Goal: Entertainment & Leisure: Consume media (video, audio)

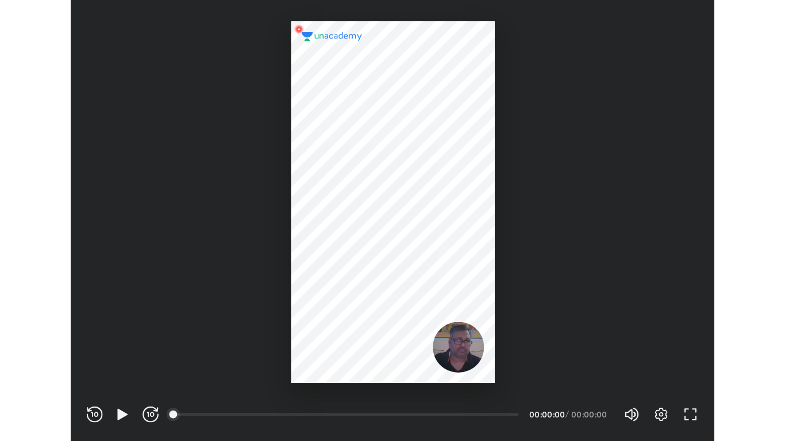
scroll to position [381, 556]
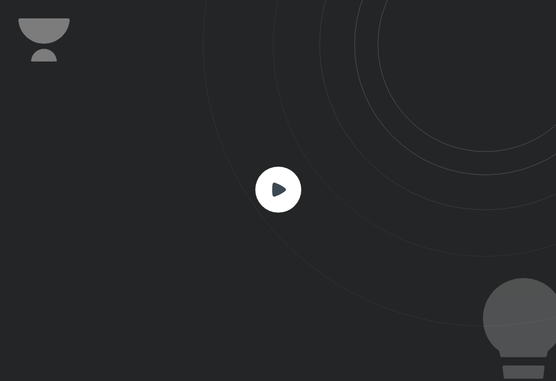
click at [288, 199] on rect at bounding box center [278, 190] width 46 height 46
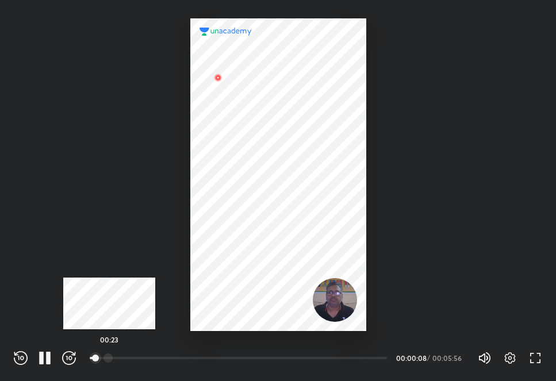
click at [109, 356] on div at bounding box center [107, 358] width 9 height 9
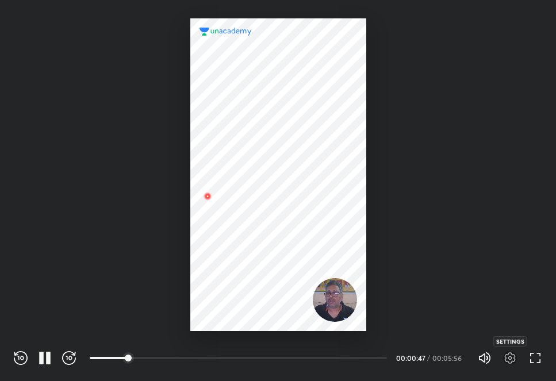
click at [508, 358] on icon "button" at bounding box center [510, 358] width 4 height 4
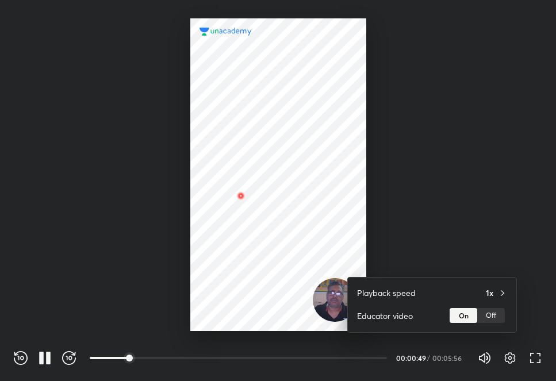
click at [539, 353] on div at bounding box center [278, 190] width 556 height 381
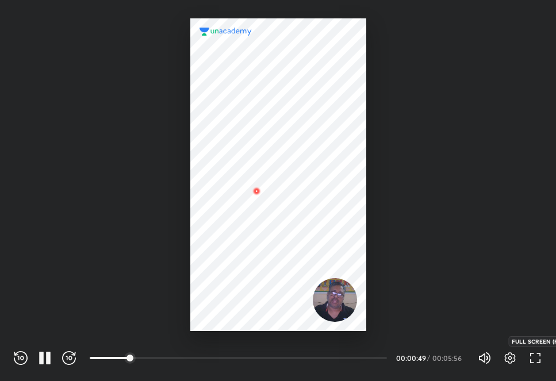
click at [535, 358] on icon "button" at bounding box center [535, 358] width 14 height 14
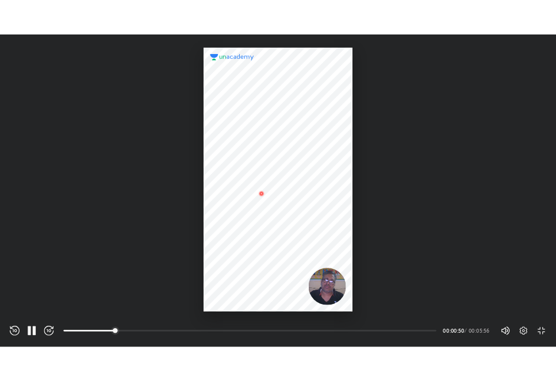
scroll to position [441, 785]
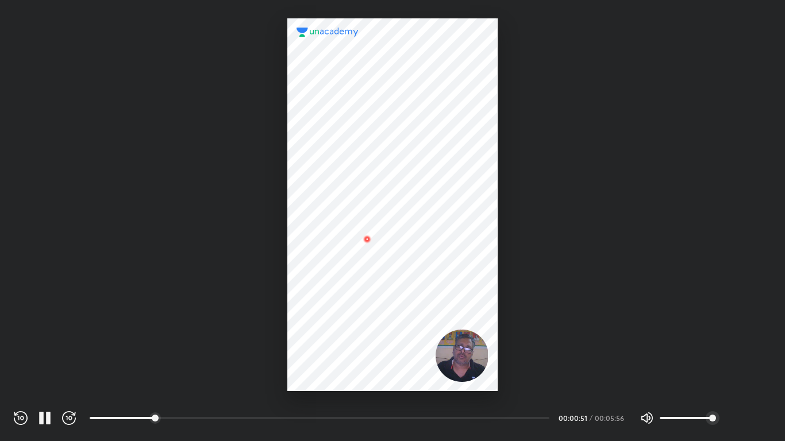
click at [555, 381] on icon "button" at bounding box center [739, 419] width 14 height 14
click at [555, 281] on div at bounding box center [392, 220] width 785 height 441
click at [555, 381] on icon "button" at bounding box center [647, 419] width 14 height 14
click at [555, 381] on span "100%" at bounding box center [722, 418] width 7 height 7
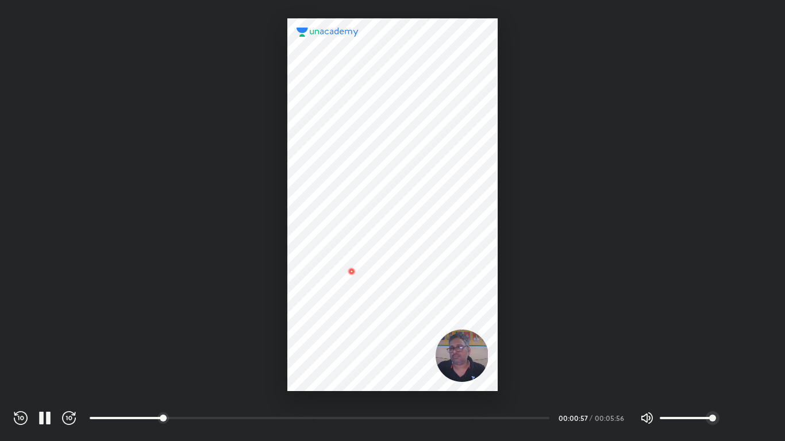
click at [555, 381] on icon "button" at bounding box center [739, 418] width 11 height 11
click at [555, 313] on div at bounding box center [392, 220] width 785 height 441
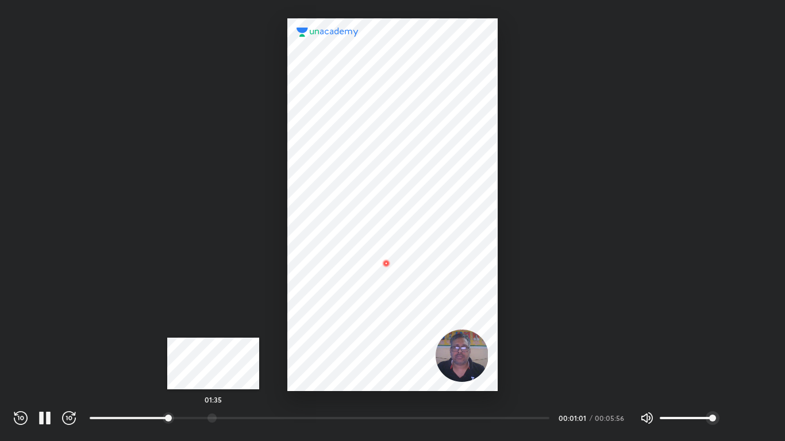
click at [213, 381] on div at bounding box center [212, 418] width 9 height 9
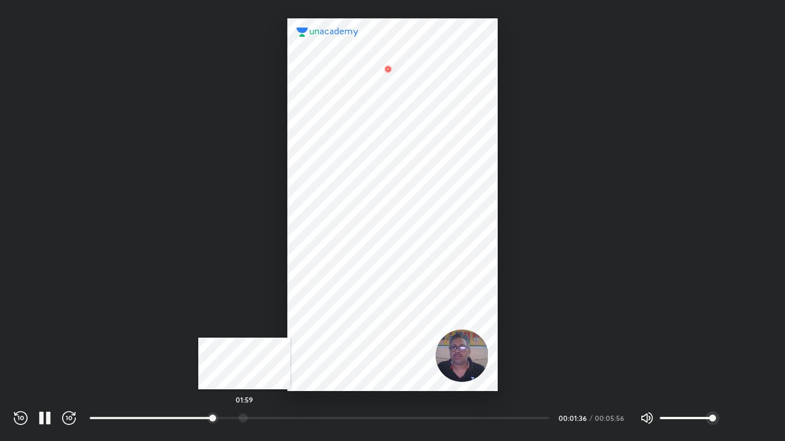
click at [244, 381] on div at bounding box center [243, 418] width 9 height 9
click at [272, 381] on div at bounding box center [270, 418] width 9 height 9
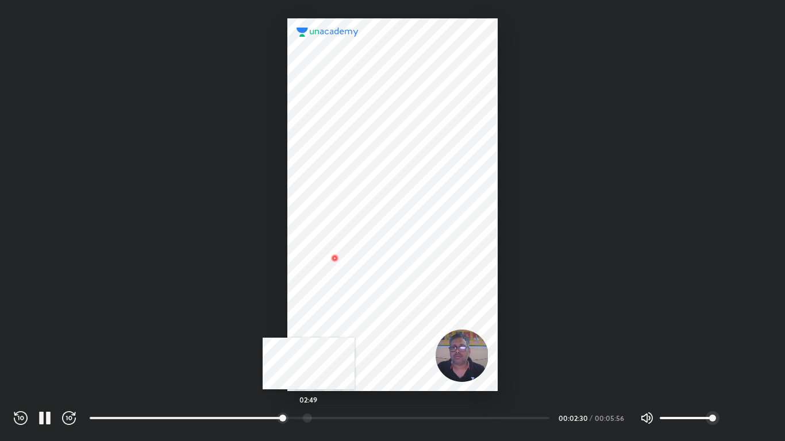
click at [309, 381] on div at bounding box center [307, 418] width 9 height 9
click at [334, 381] on div at bounding box center [329, 418] width 9 height 9
click at [355, 381] on div at bounding box center [353, 418] width 9 height 9
click at [383, 381] on div at bounding box center [378, 418] width 9 height 9
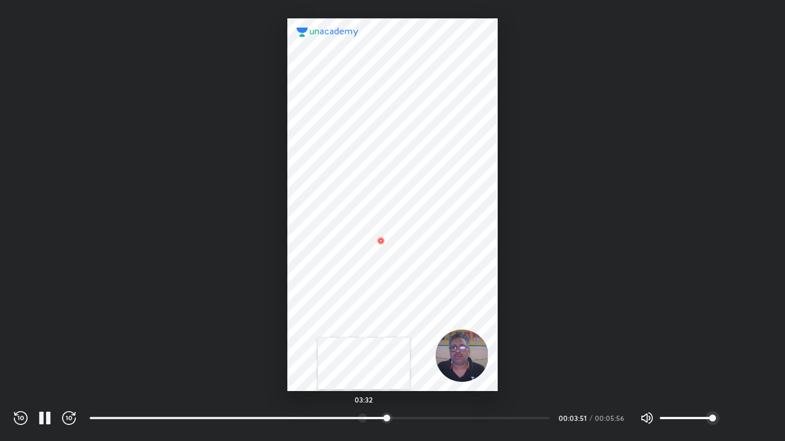
click at [359, 381] on div at bounding box center [362, 418] width 9 height 9
click at [311, 381] on div at bounding box center [324, 405] width 469 height 11
click at [328, 381] on div at bounding box center [324, 418] width 9 height 9
click at [302, 381] on div "02:56" at bounding box center [324, 419] width 469 height 14
click at [302, 381] on div at bounding box center [300, 418] width 9 height 9
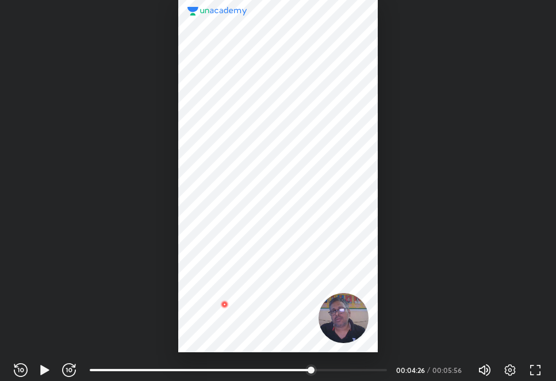
scroll to position [381, 556]
